Goal: Transaction & Acquisition: Purchase product/service

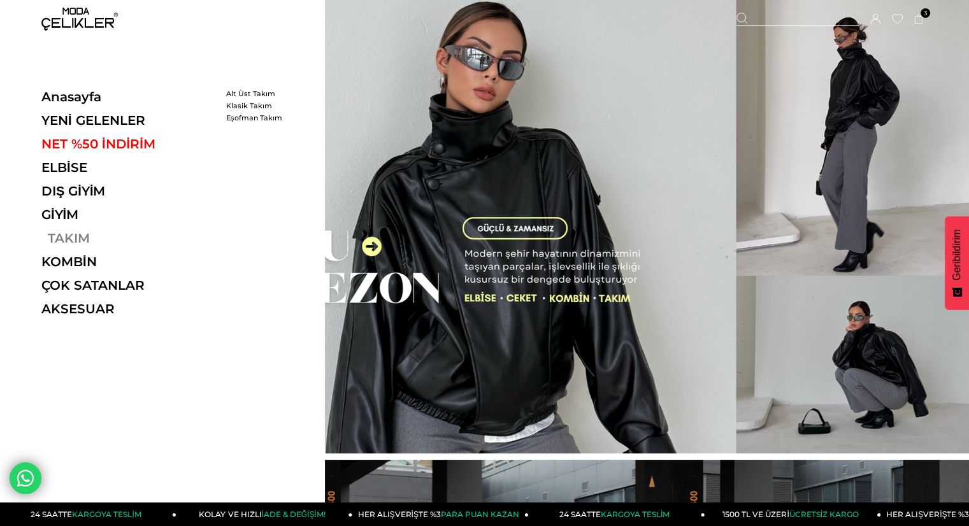
click at [63, 240] on link "TAKIM" at bounding box center [128, 238] width 175 height 15
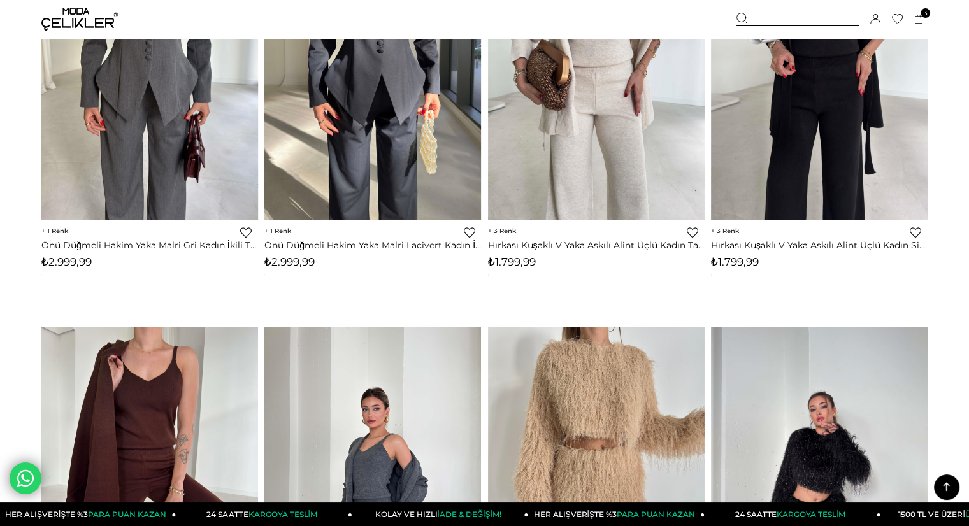
scroll to position [849, 0]
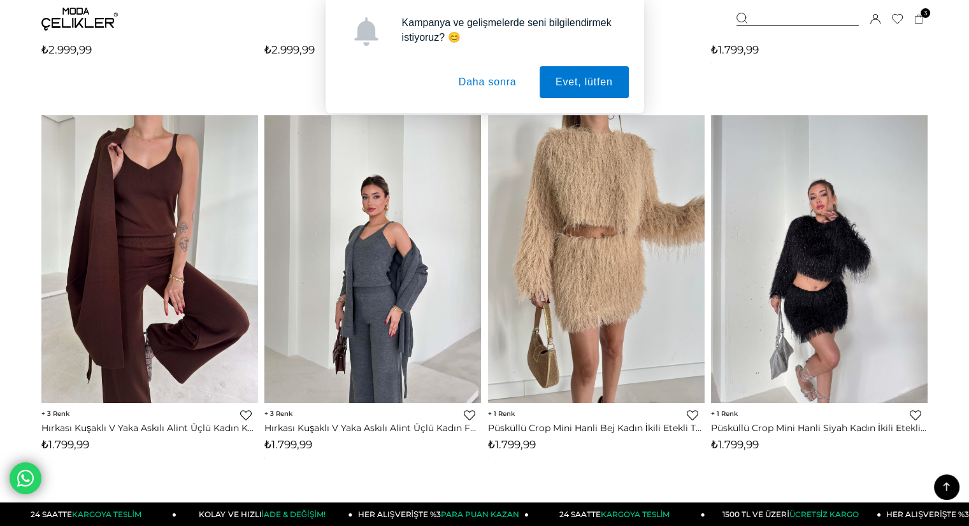
click at [483, 85] on button "Daha sonra" at bounding box center [488, 82] width 90 height 32
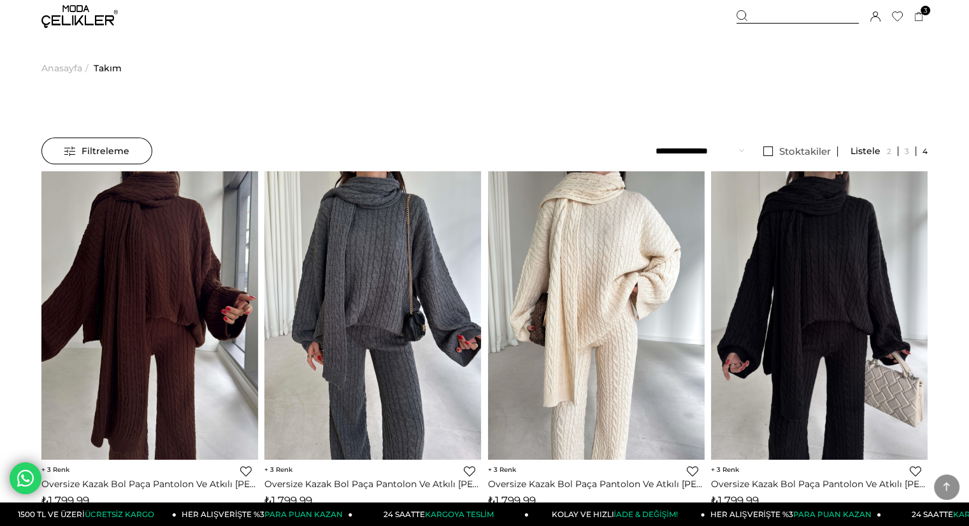
scroll to position [0, 0]
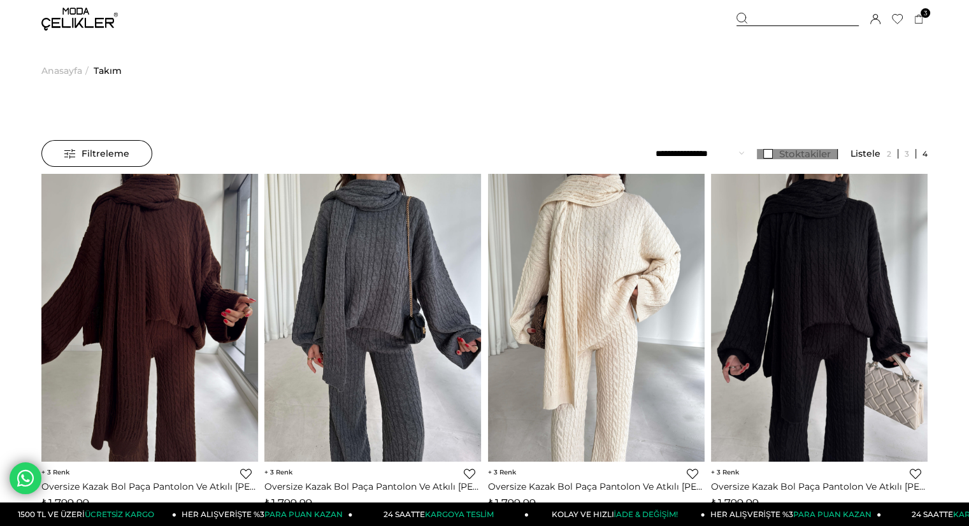
click at [790, 155] on span "Stoktakiler" at bounding box center [805, 154] width 52 height 12
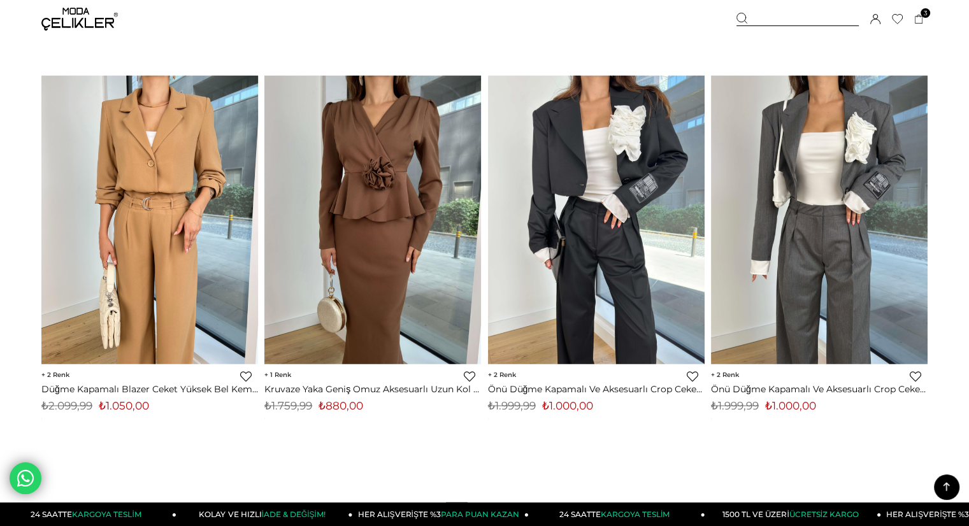
scroll to position [7817, 0]
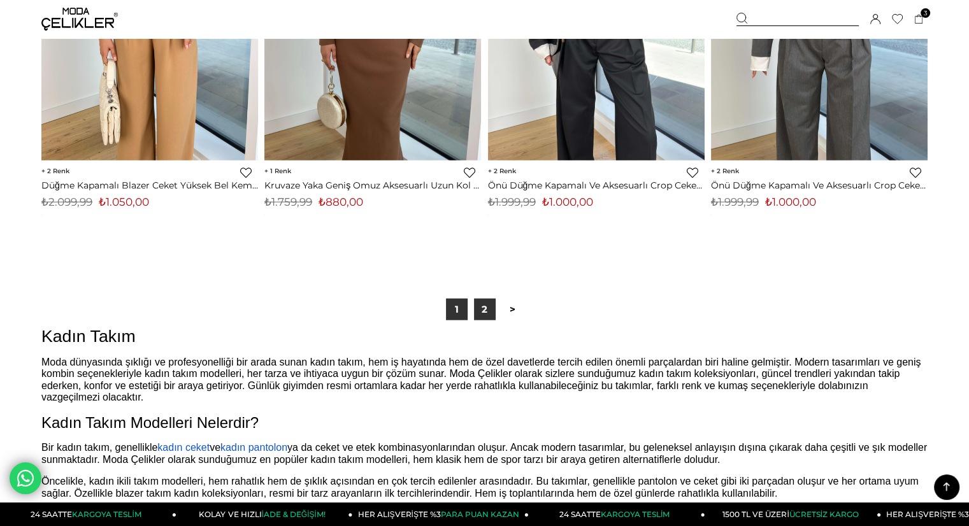
click at [482, 310] on link "2" at bounding box center [485, 310] width 22 height 22
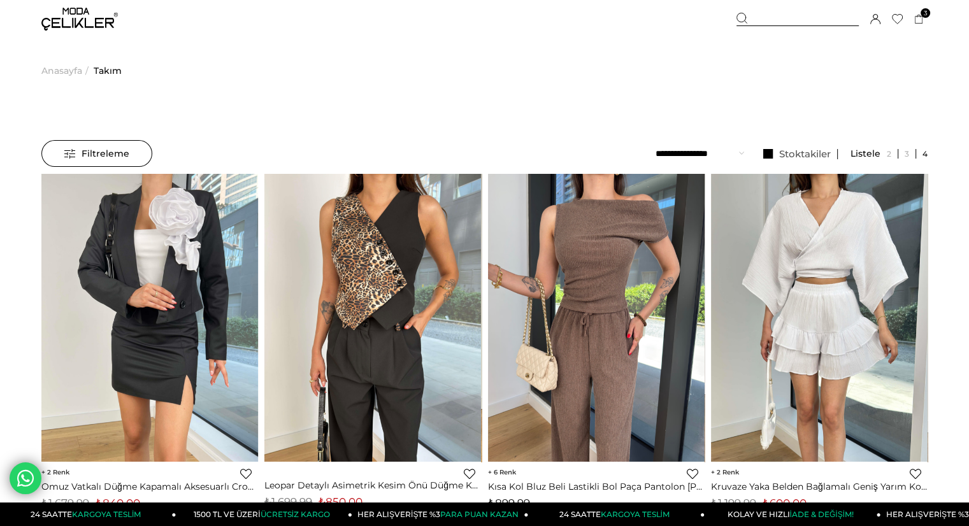
click at [82, 12] on img at bounding box center [79, 19] width 76 height 23
click at [101, 71] on span "Takım" at bounding box center [108, 70] width 28 height 65
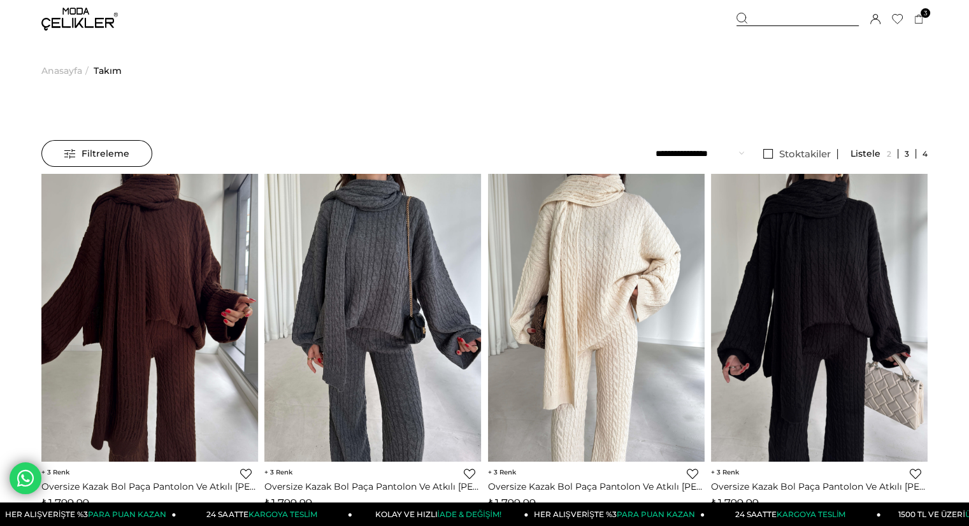
click at [903, 155] on link at bounding box center [907, 154] width 18 height 10
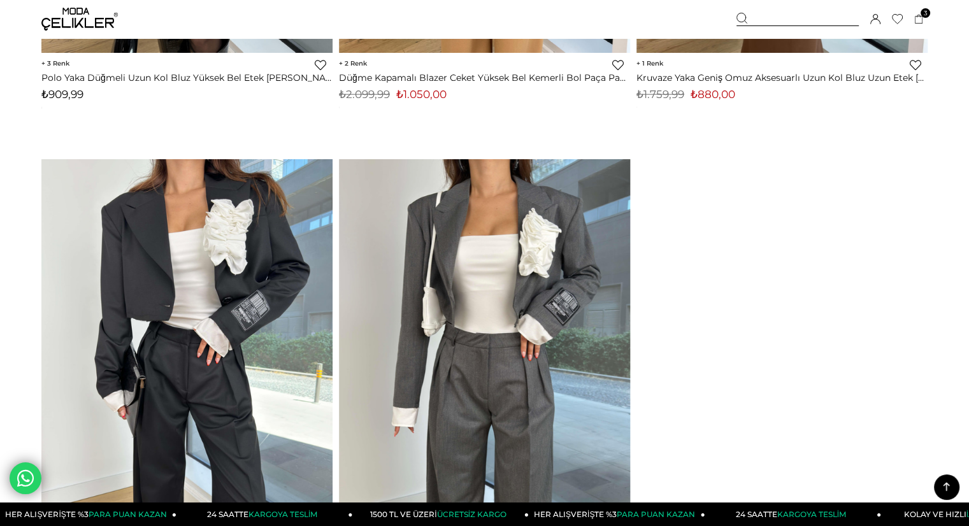
scroll to position [13187, 0]
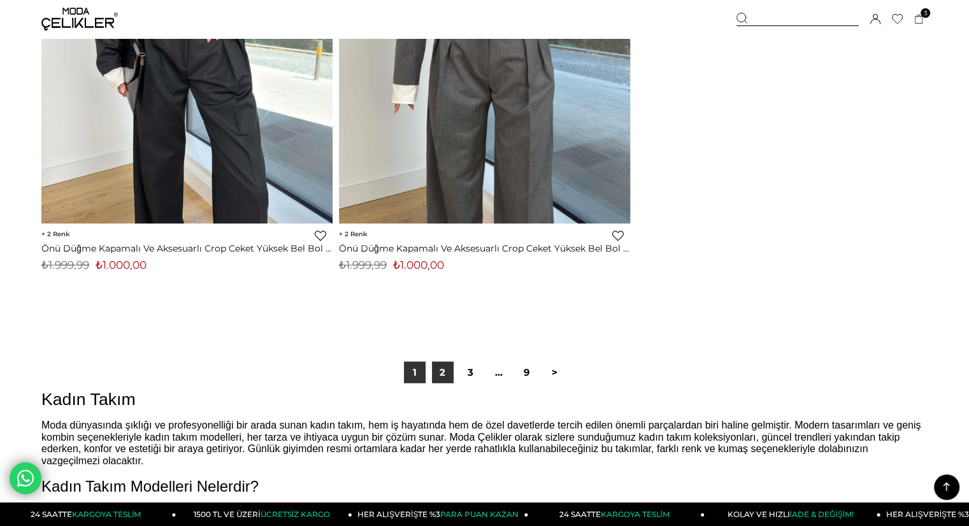
click at [443, 373] on link "2" at bounding box center [443, 373] width 22 height 22
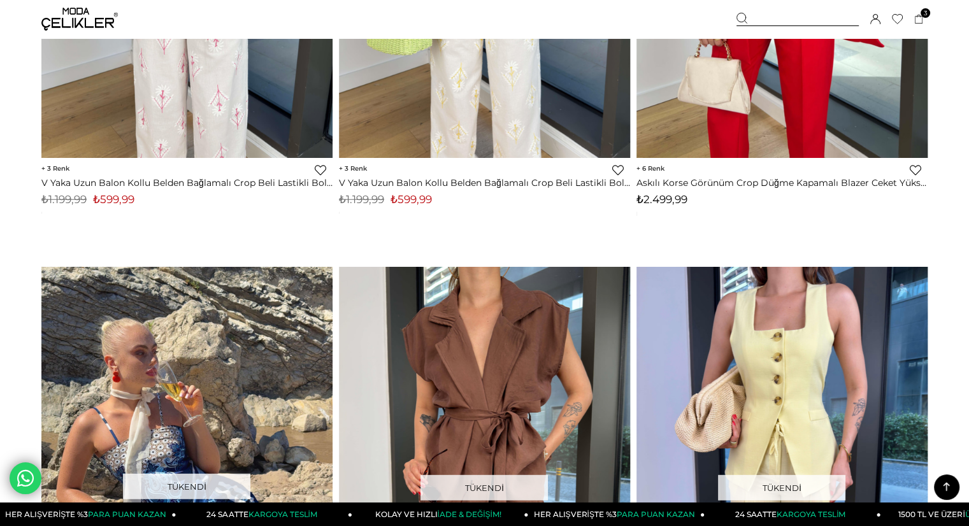
scroll to position [3280, 0]
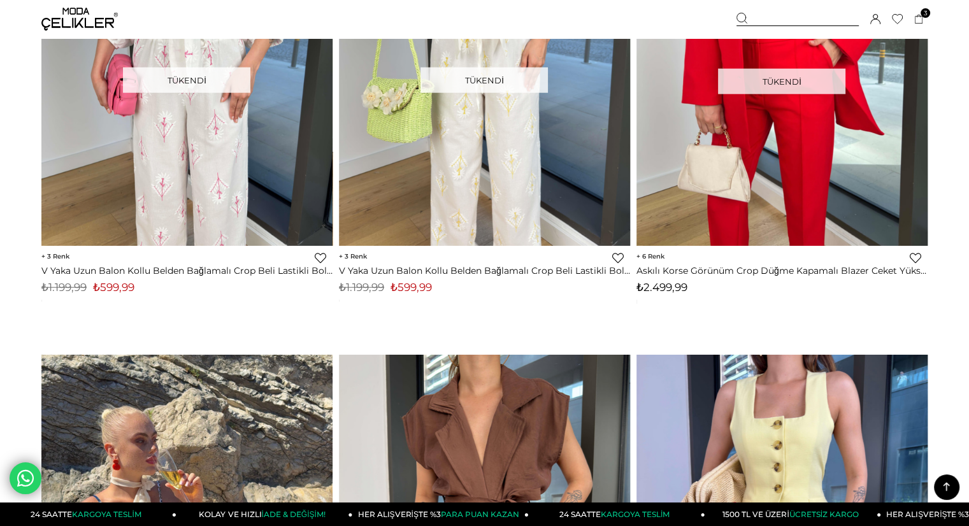
click at [84, 16] on img at bounding box center [79, 19] width 76 height 23
click at [75, 18] on img at bounding box center [79, 19] width 76 height 23
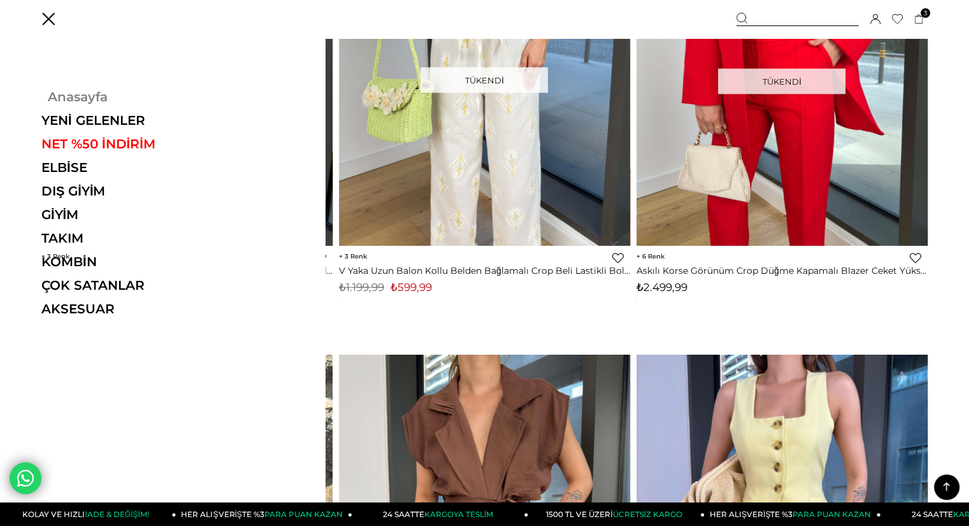
click at [82, 100] on link "Anasayfa" at bounding box center [128, 96] width 175 height 15
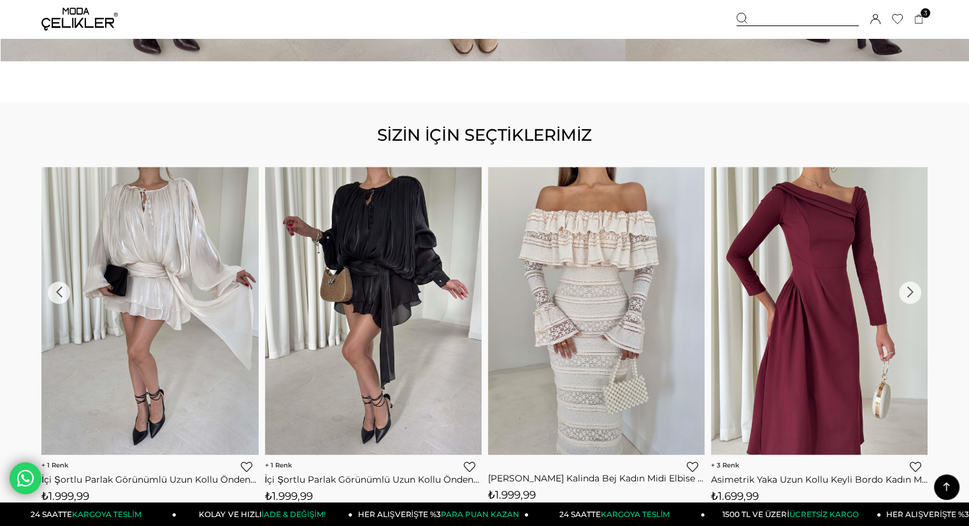
scroll to position [1381, 0]
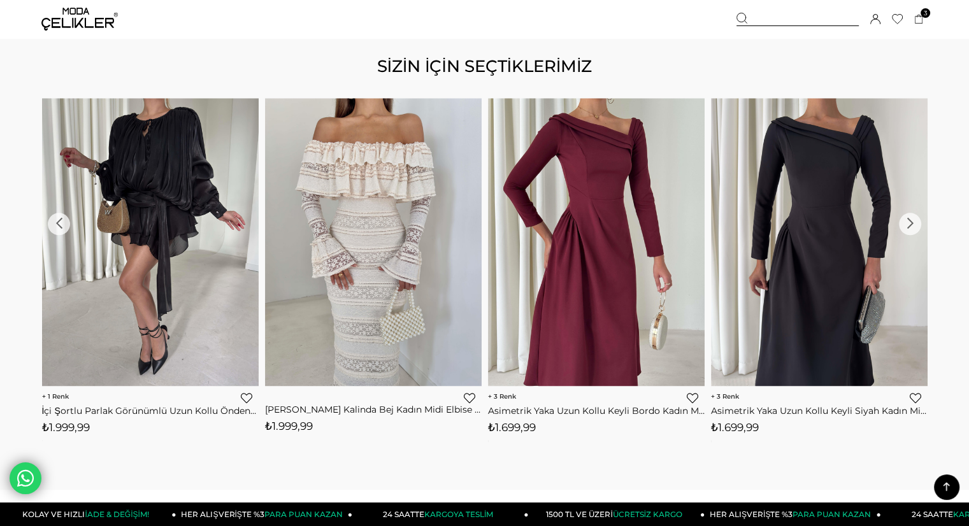
click at [908, 223] on div "›" at bounding box center [910, 224] width 22 height 22
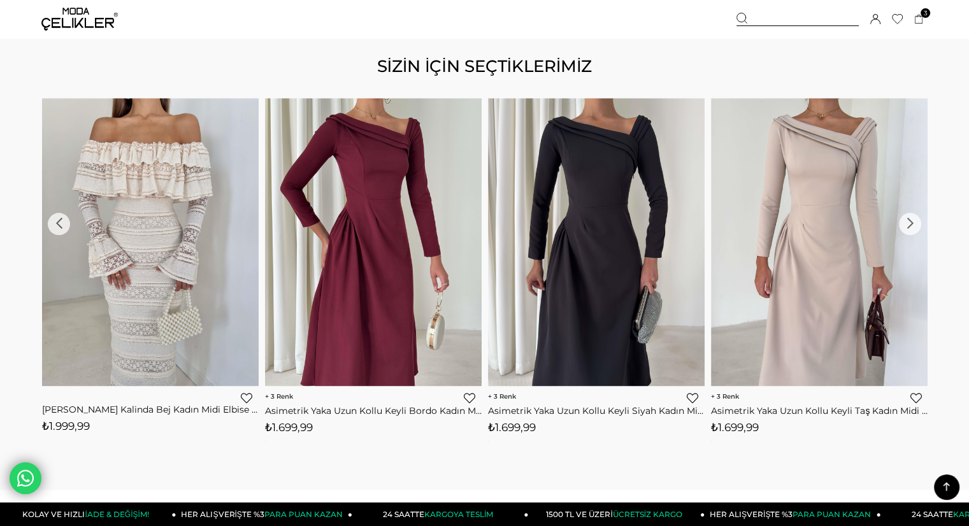
click at [908, 223] on div "›" at bounding box center [910, 224] width 22 height 22
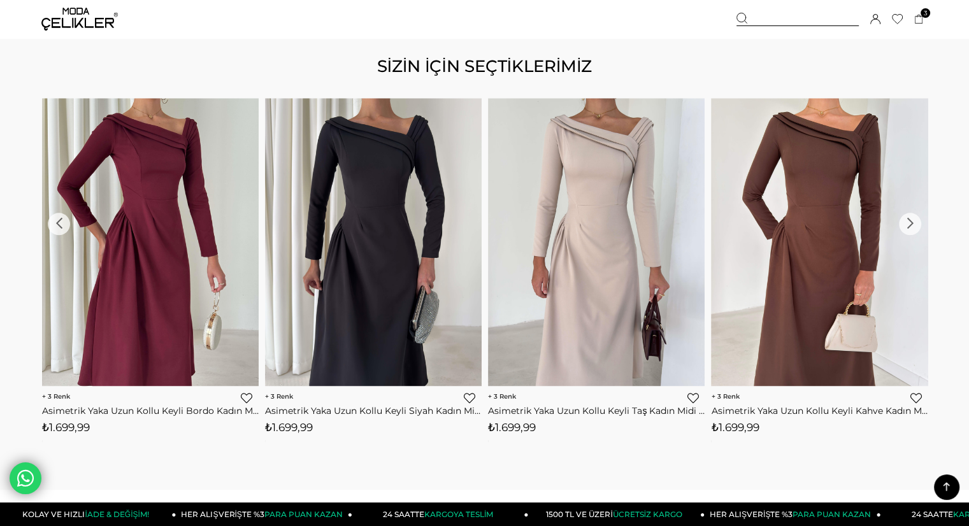
click at [908, 223] on div "›" at bounding box center [910, 224] width 22 height 22
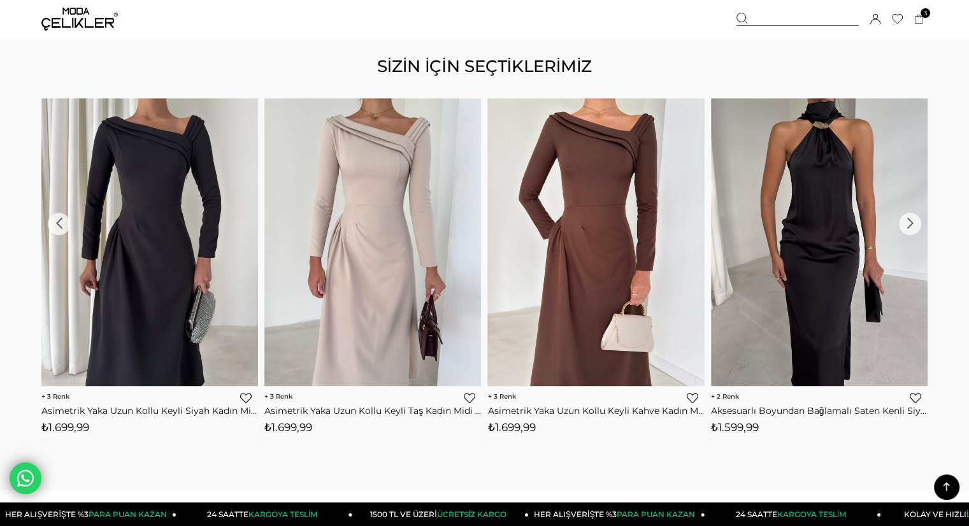
click at [908, 223] on div "›" at bounding box center [910, 224] width 22 height 22
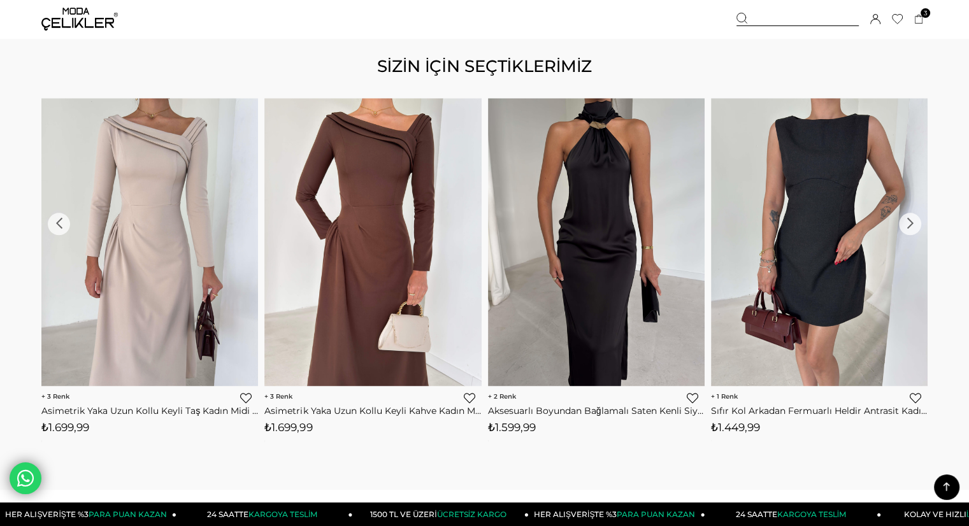
click at [908, 223] on div "›" at bounding box center [910, 224] width 22 height 22
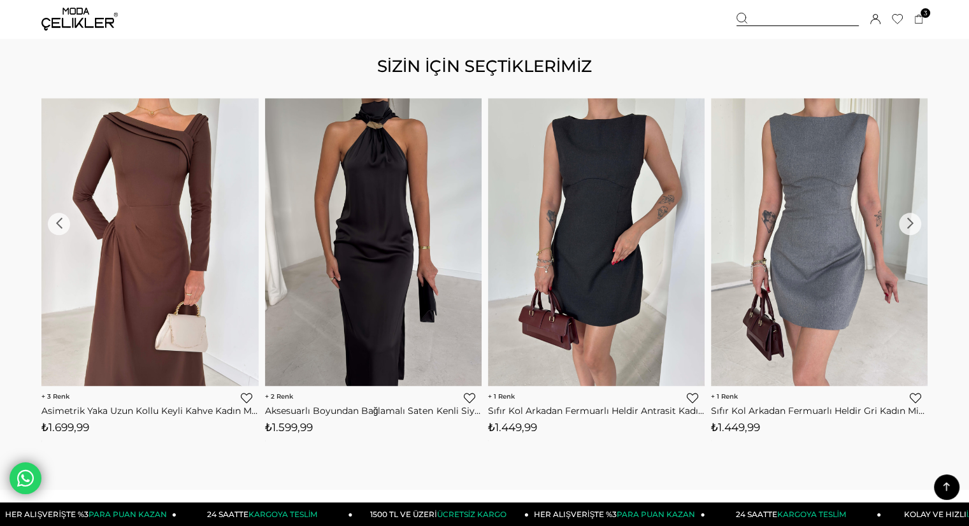
click at [908, 223] on div "›" at bounding box center [910, 224] width 22 height 22
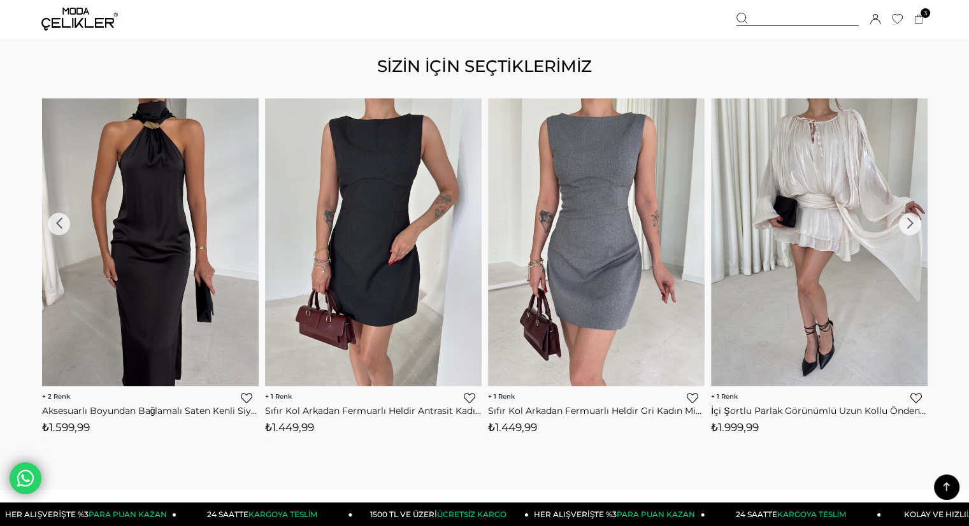
click at [908, 223] on div "›" at bounding box center [910, 224] width 22 height 22
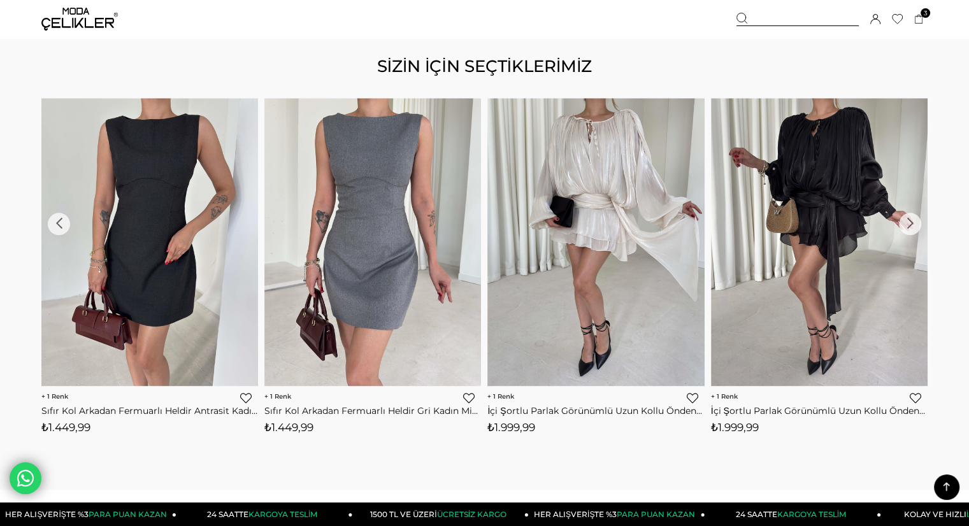
click at [908, 223] on div "›" at bounding box center [910, 224] width 22 height 22
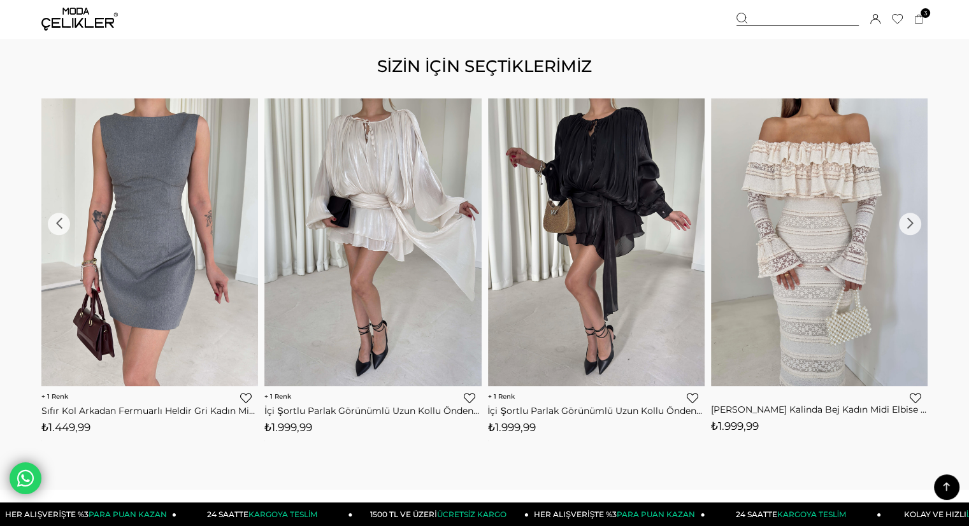
click at [908, 223] on div "›" at bounding box center [910, 224] width 22 height 22
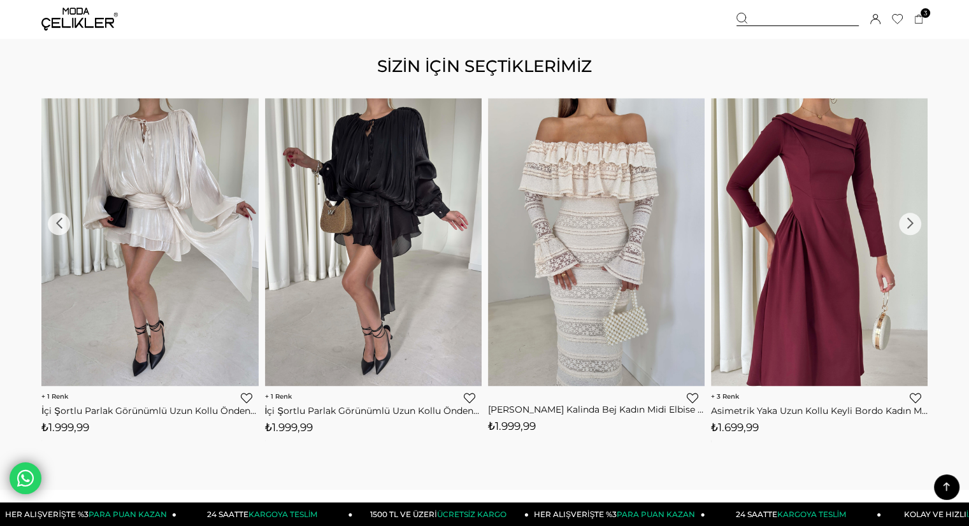
click at [908, 223] on div "›" at bounding box center [910, 224] width 22 height 22
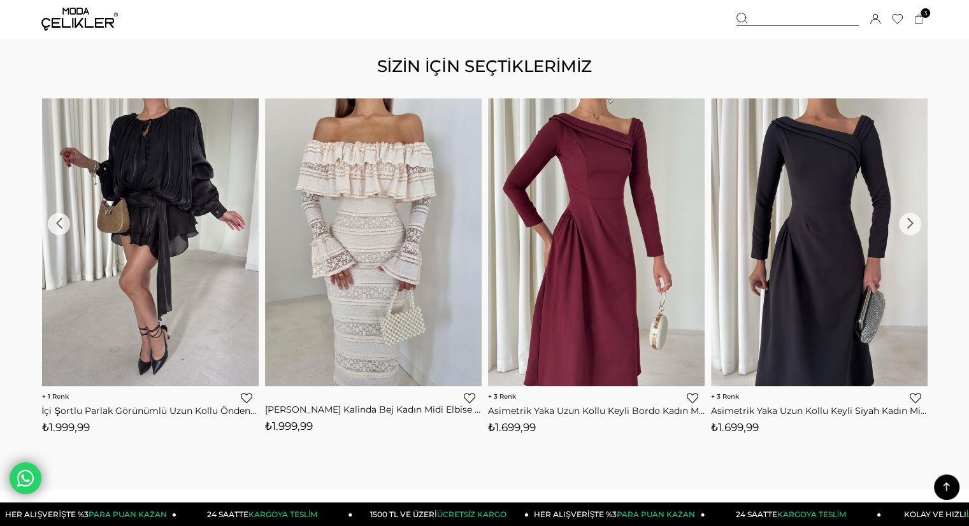
click at [908, 223] on div "›" at bounding box center [910, 224] width 22 height 22
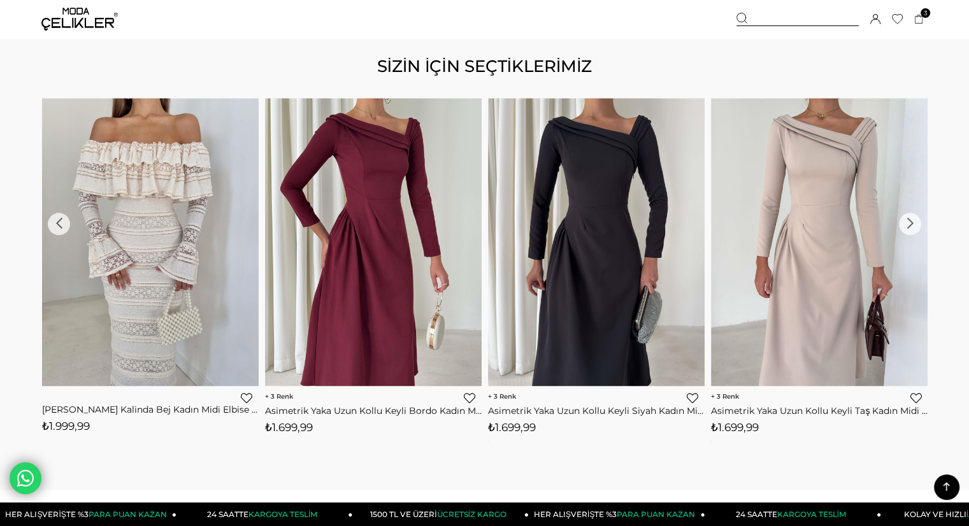
click at [908, 223] on div "›" at bounding box center [910, 224] width 22 height 22
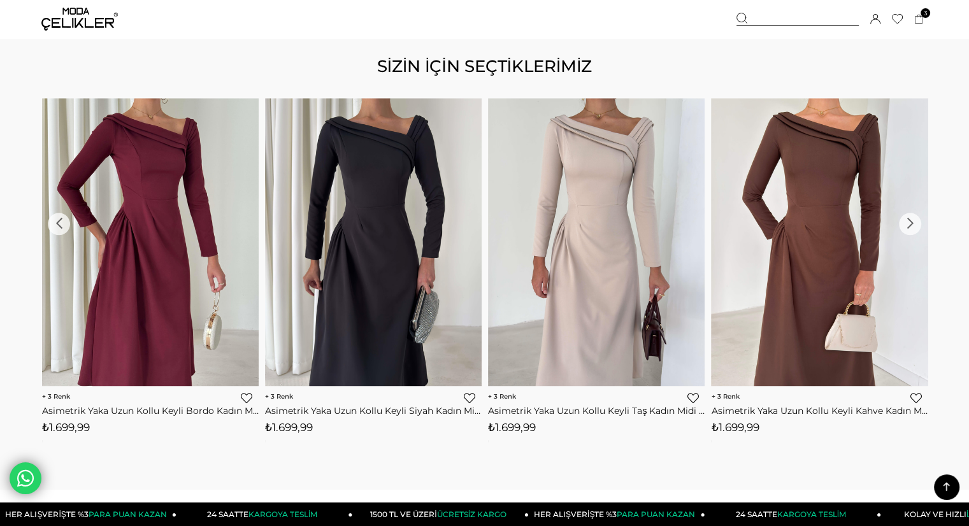
click at [908, 223] on div "›" at bounding box center [910, 224] width 22 height 22
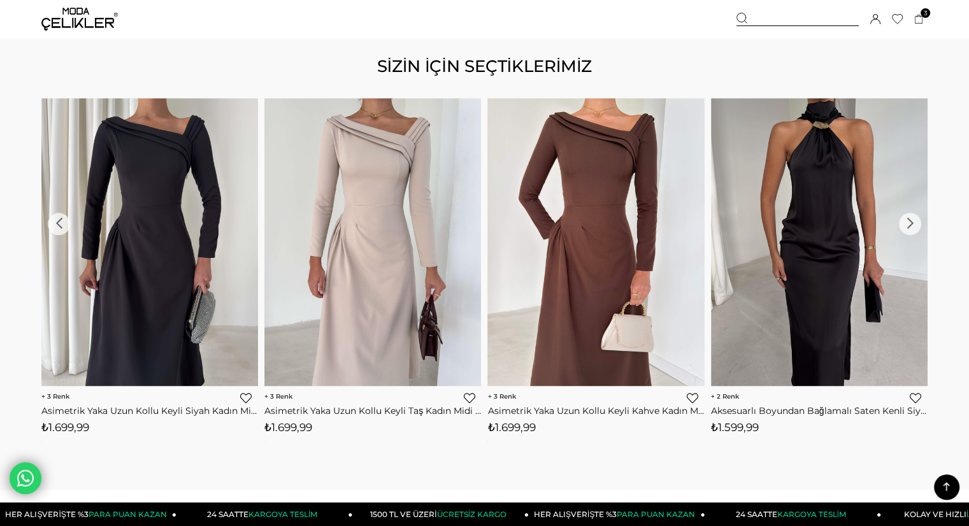
click at [908, 223] on div "›" at bounding box center [910, 224] width 22 height 22
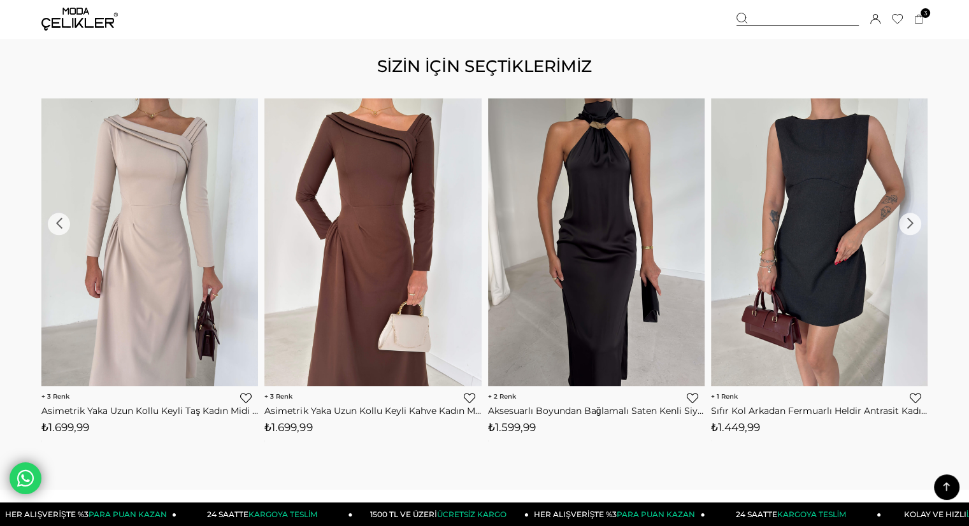
click at [908, 223] on div "›" at bounding box center [910, 224] width 22 height 22
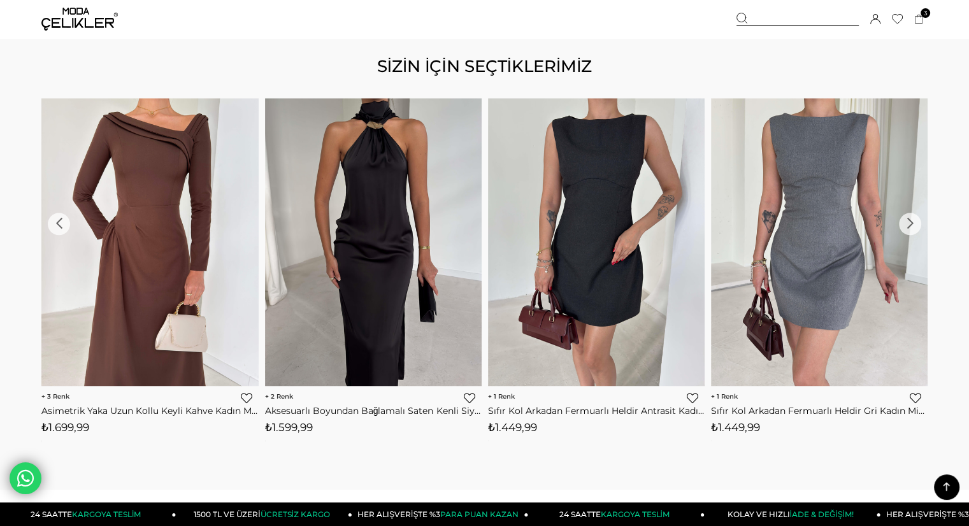
click at [908, 223] on div "›" at bounding box center [910, 224] width 22 height 22
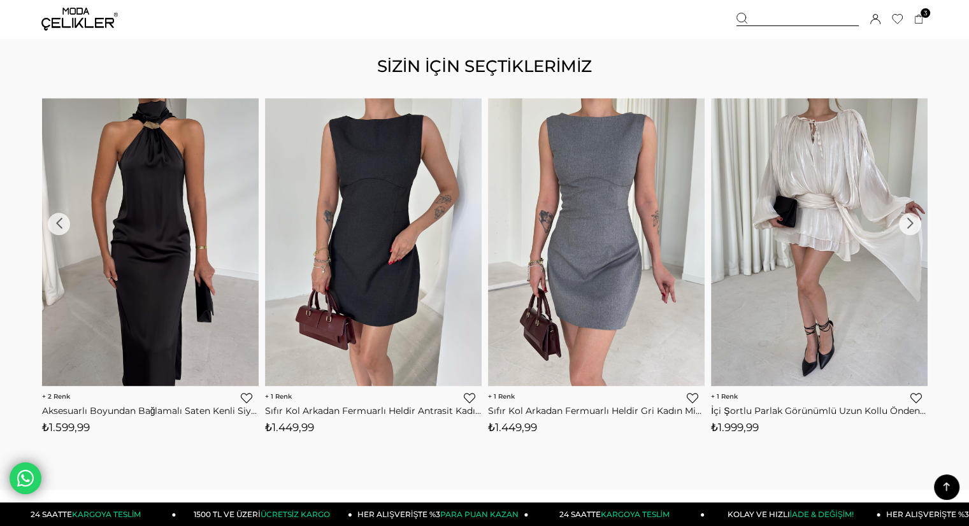
click at [908, 223] on div "›" at bounding box center [910, 224] width 22 height 22
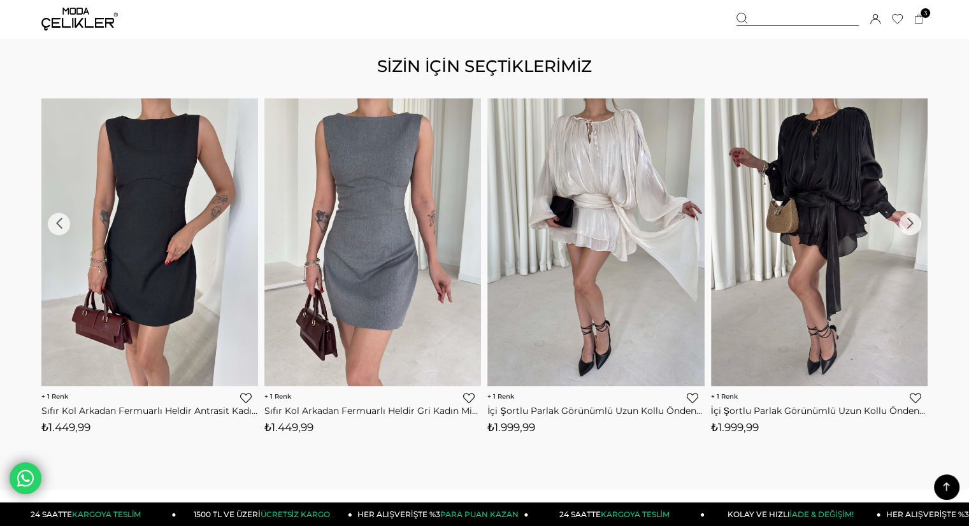
click at [908, 223] on div "›" at bounding box center [910, 224] width 22 height 22
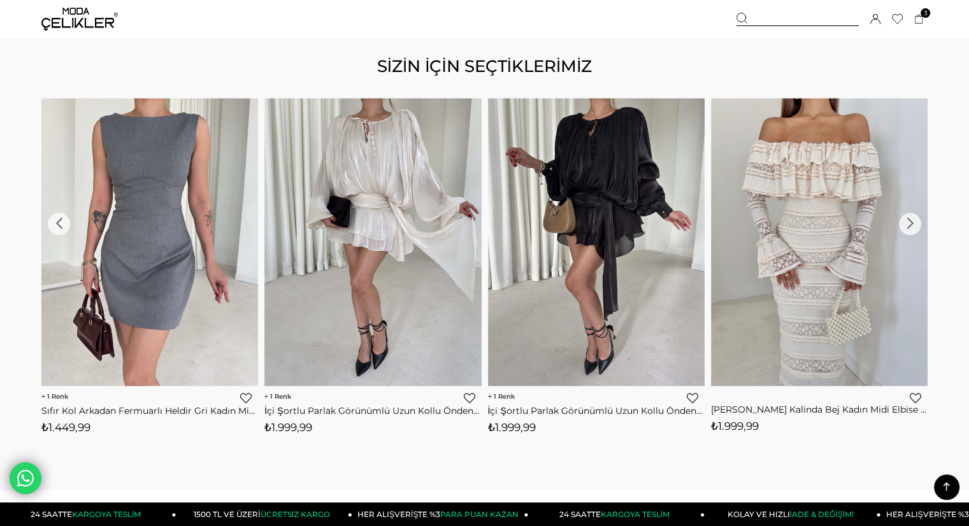
click at [908, 223] on div "›" at bounding box center [910, 224] width 22 height 22
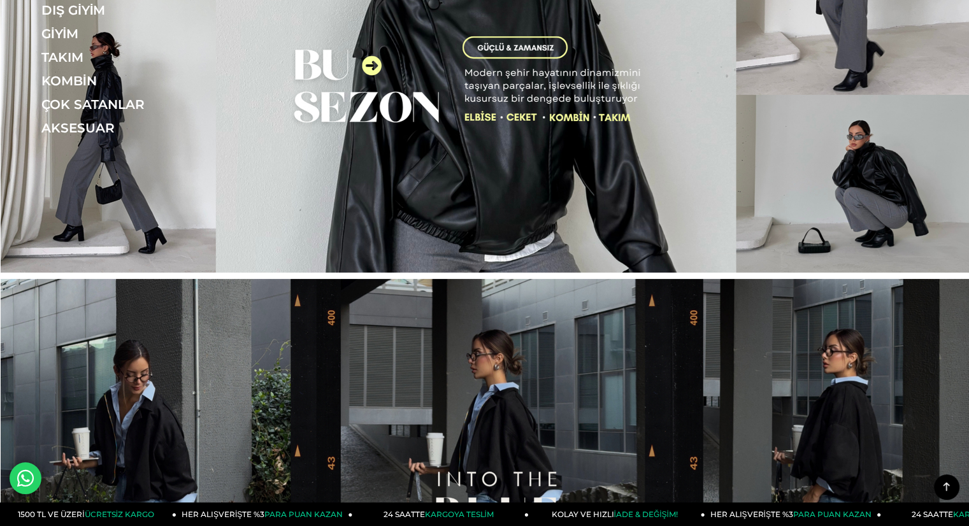
scroll to position [80, 0]
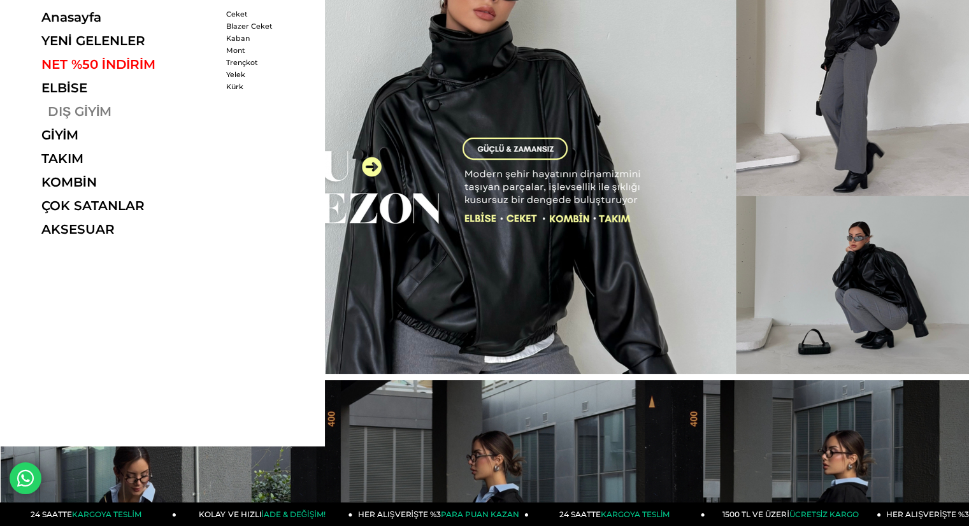
click at [87, 110] on link "DIŞ GİYİM" at bounding box center [128, 111] width 175 height 15
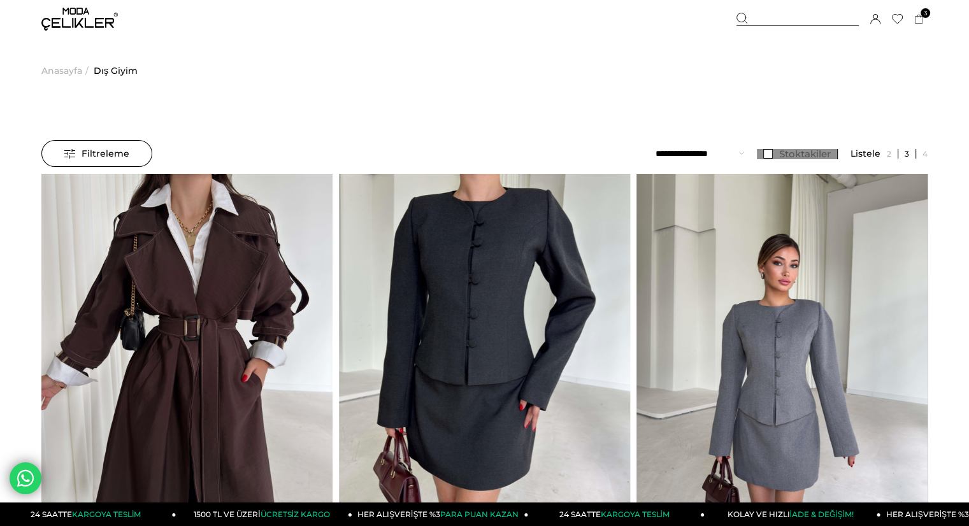
click at [787, 148] on span "Stoktakiler" at bounding box center [805, 154] width 52 height 12
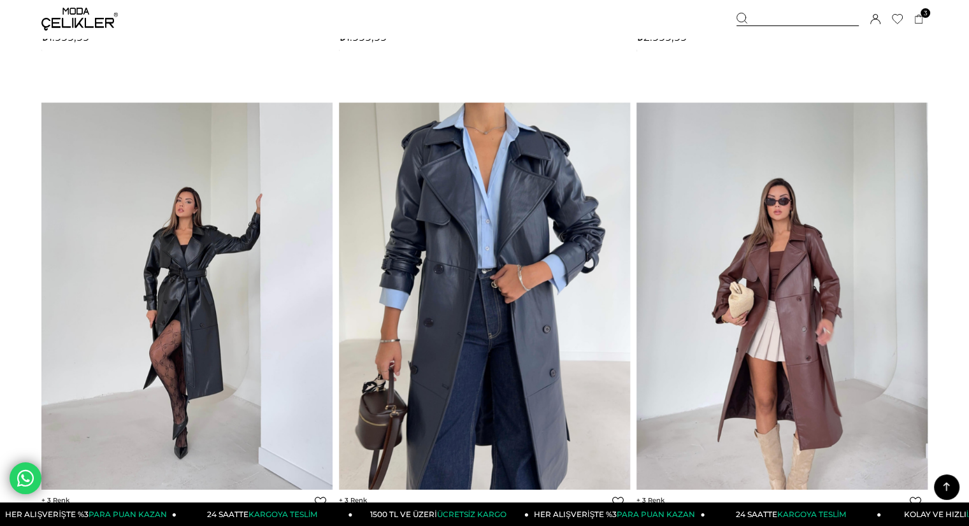
scroll to position [5175, 0]
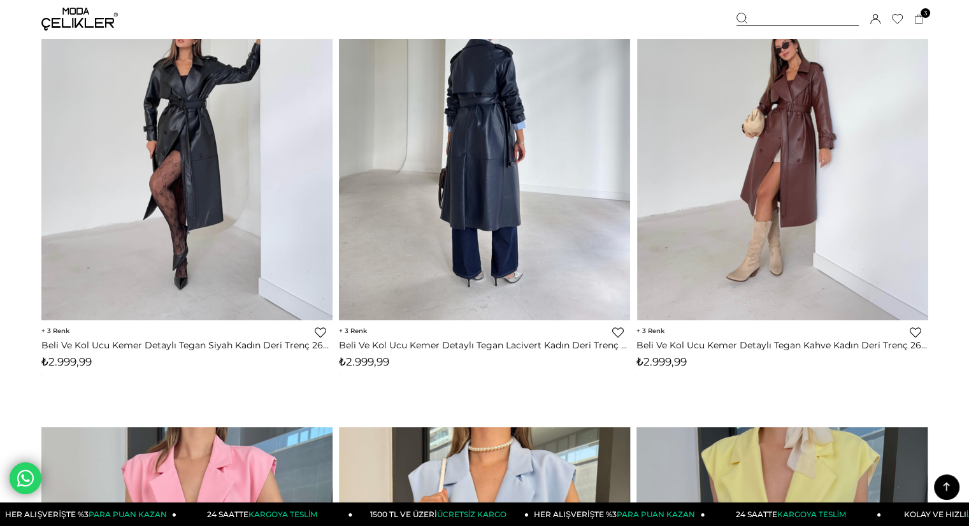
click at [579, 127] on img at bounding box center [484, 127] width 291 height 388
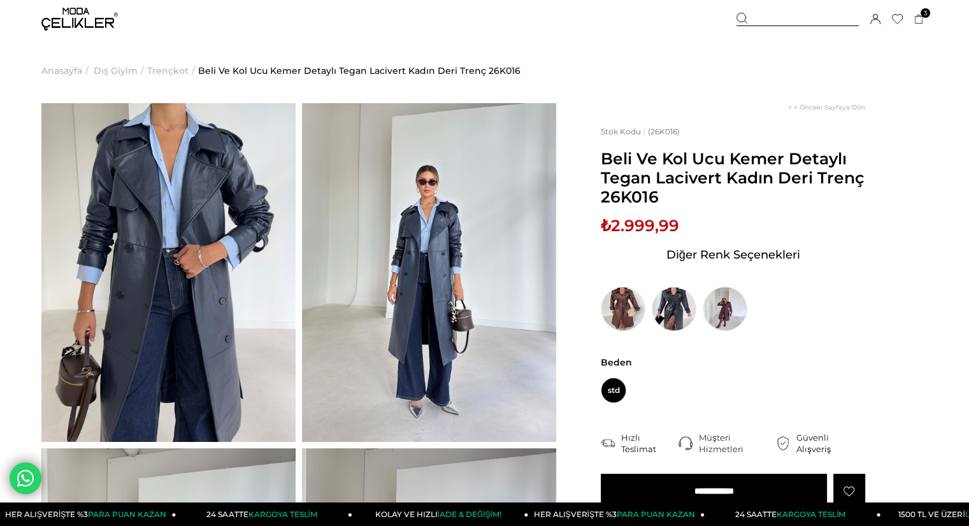
click at [164, 273] on img at bounding box center [168, 272] width 254 height 339
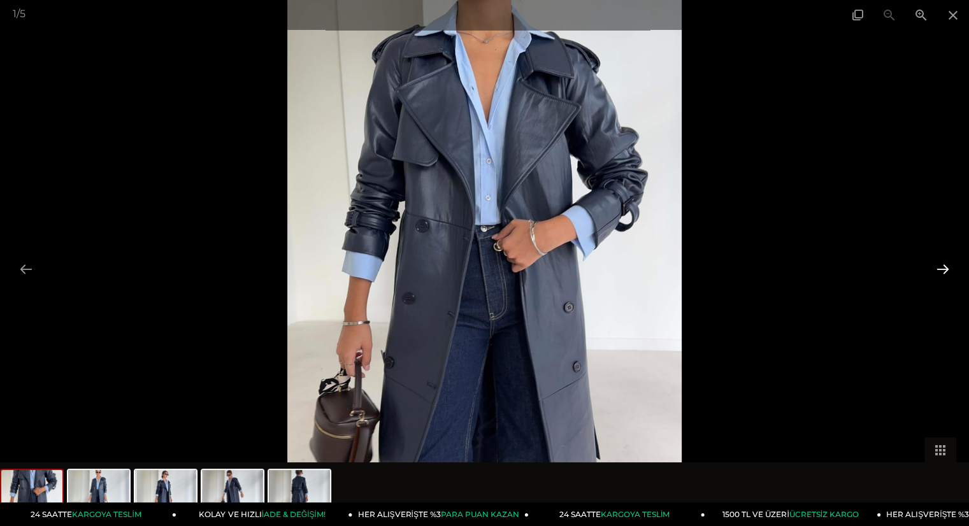
click at [945, 268] on button at bounding box center [942, 269] width 27 height 25
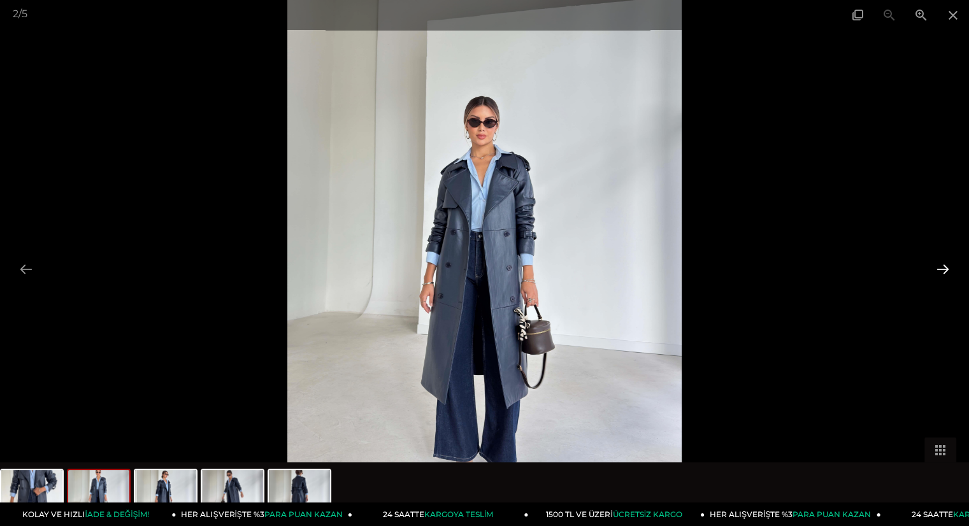
click at [945, 268] on button at bounding box center [942, 269] width 27 height 25
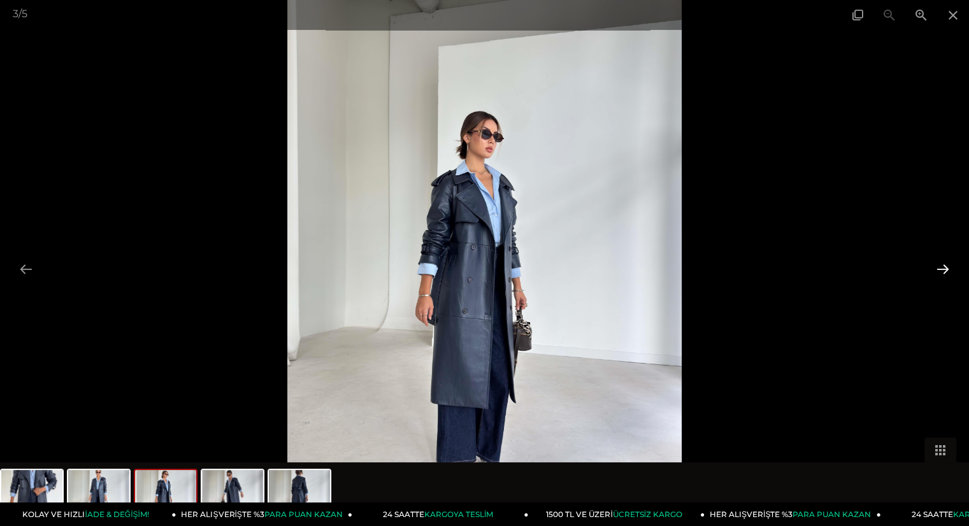
click at [945, 268] on button at bounding box center [942, 269] width 27 height 25
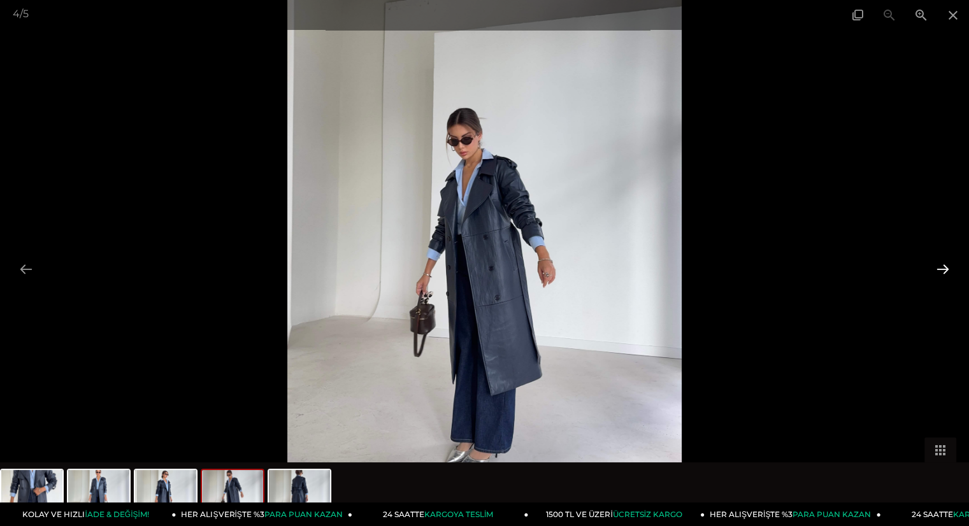
click at [945, 268] on button at bounding box center [942, 269] width 27 height 25
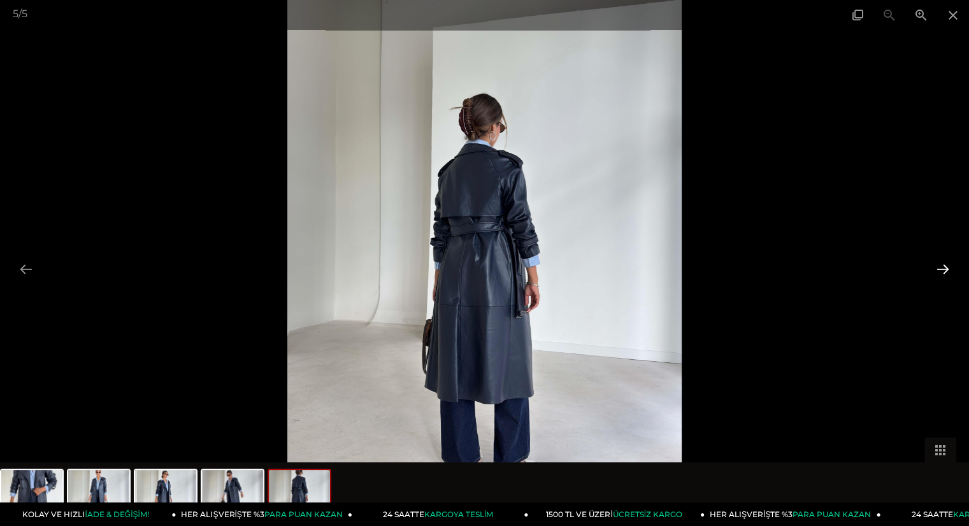
click at [945, 268] on button at bounding box center [942, 269] width 27 height 25
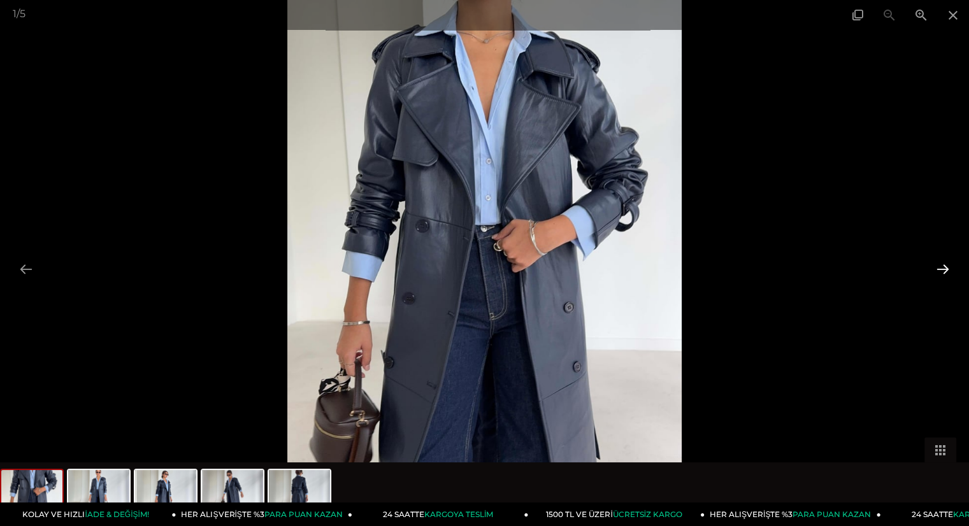
click at [945, 268] on button at bounding box center [942, 269] width 27 height 25
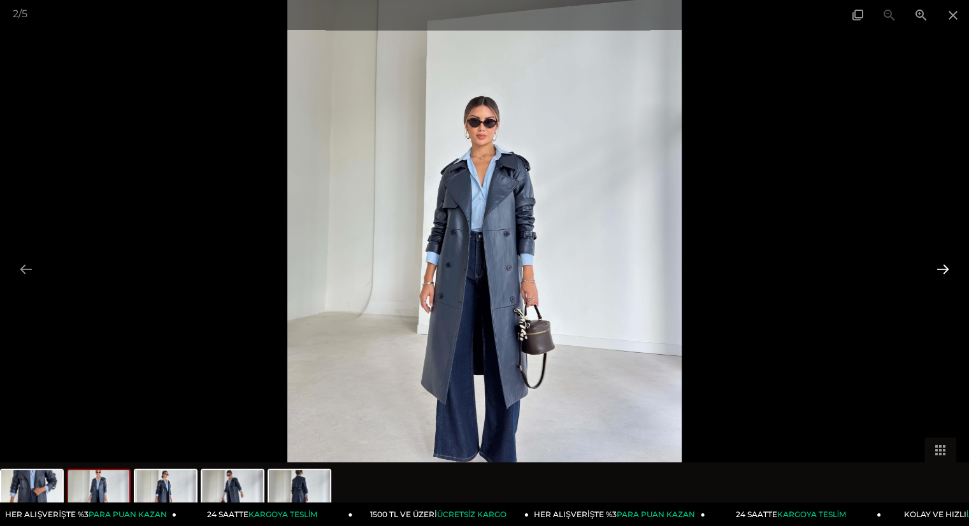
click at [945, 268] on button at bounding box center [942, 269] width 27 height 25
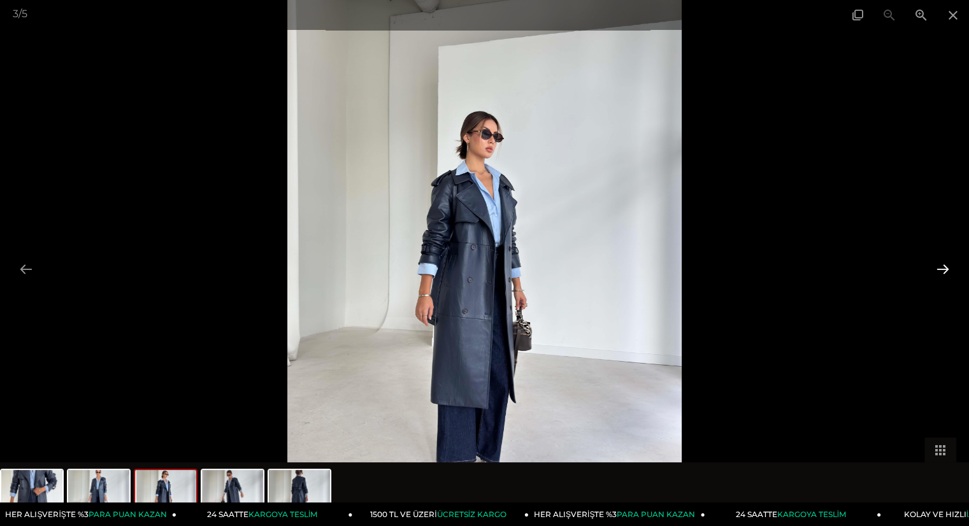
click at [945, 268] on button at bounding box center [942, 269] width 27 height 25
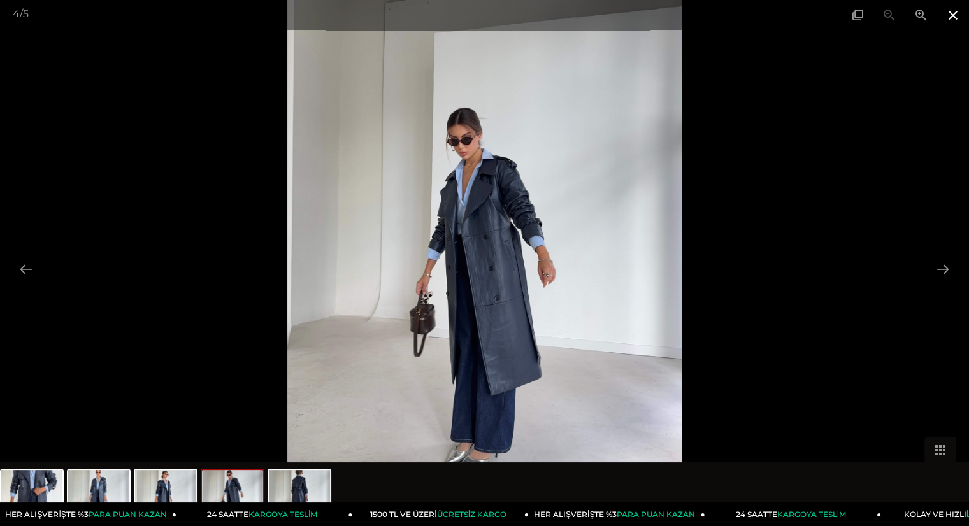
click at [958, 13] on span at bounding box center [953, 15] width 32 height 30
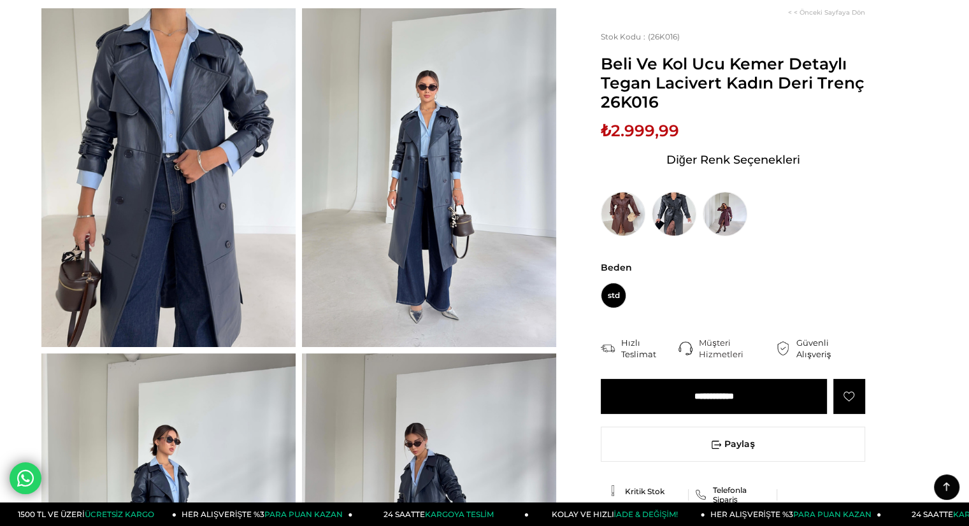
scroll to position [23, 0]
